Goal: Find specific page/section: Find specific page/section

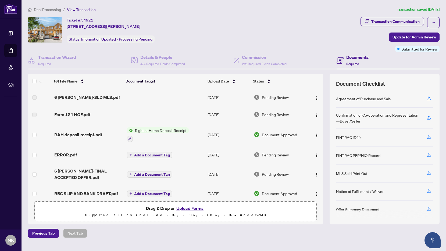
click at [49, 9] on span "Deal Processing" at bounding box center [47, 9] width 27 height 5
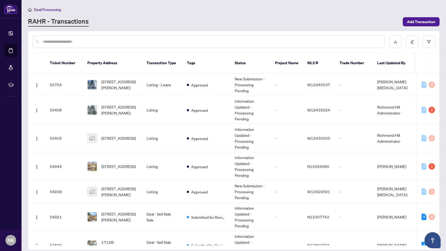
click at [88, 43] on input "text" at bounding box center [211, 42] width 338 height 6
type input "*********"
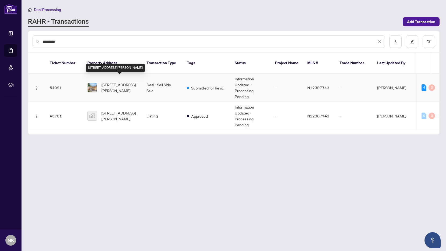
click at [123, 82] on span "[STREET_ADDRESS][PERSON_NAME]" at bounding box center [119, 88] width 37 height 12
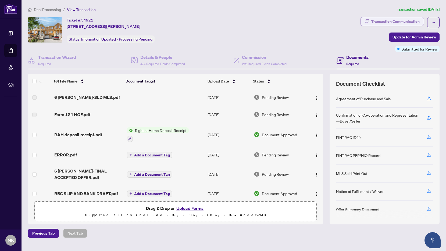
click at [387, 21] on div "Transaction Communication" at bounding box center [395, 21] width 48 height 9
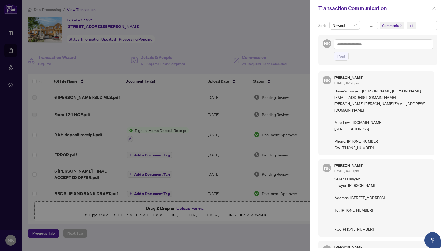
click at [197, 36] on div at bounding box center [223, 125] width 446 height 251
